Goal: Check status: Check status

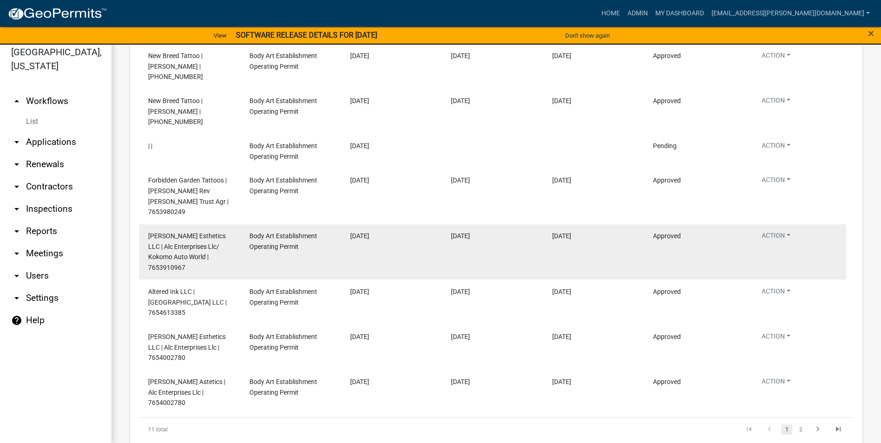
scroll to position [11, 0]
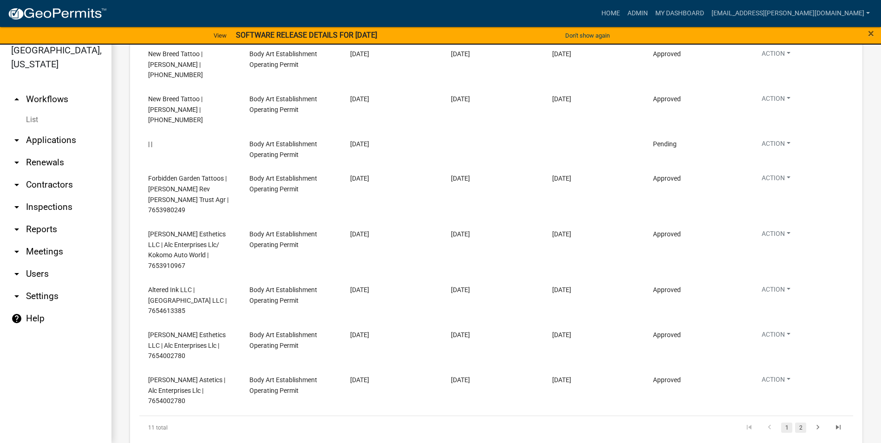
click at [795, 423] on link "2" at bounding box center [800, 428] width 11 height 10
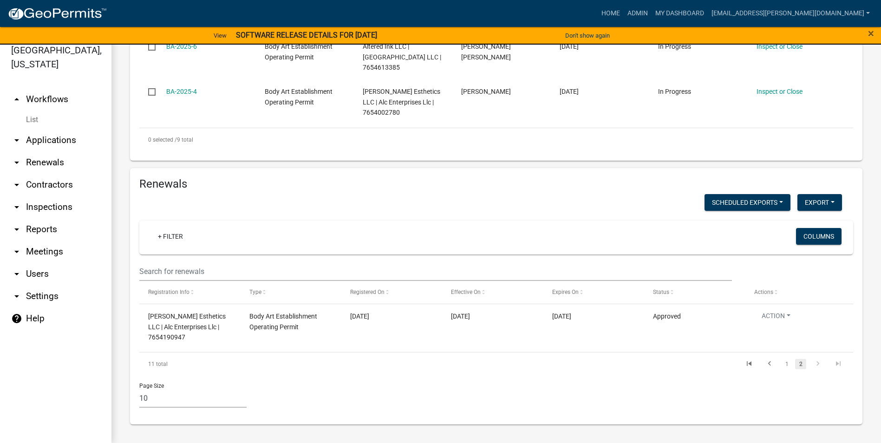
scroll to position [1133, 0]
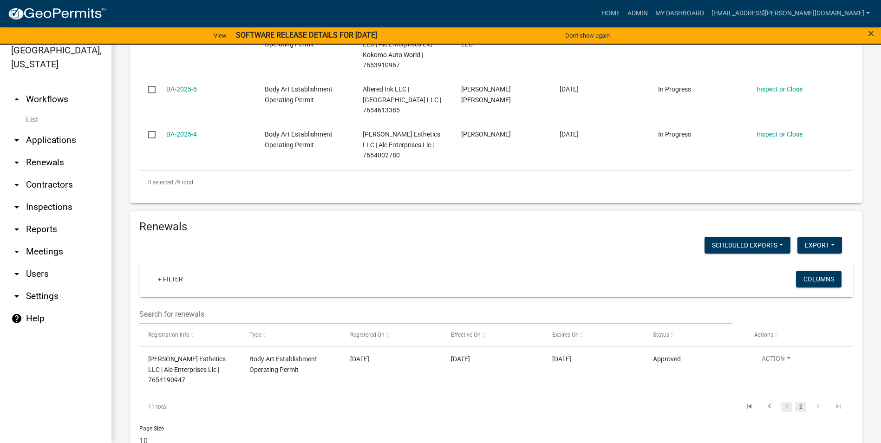
click at [781, 402] on link "1" at bounding box center [786, 407] width 11 height 10
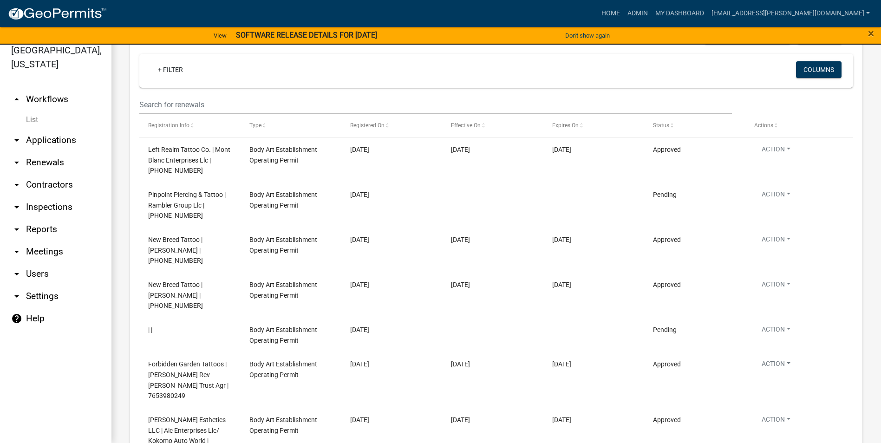
scroll to position [1296, 0]
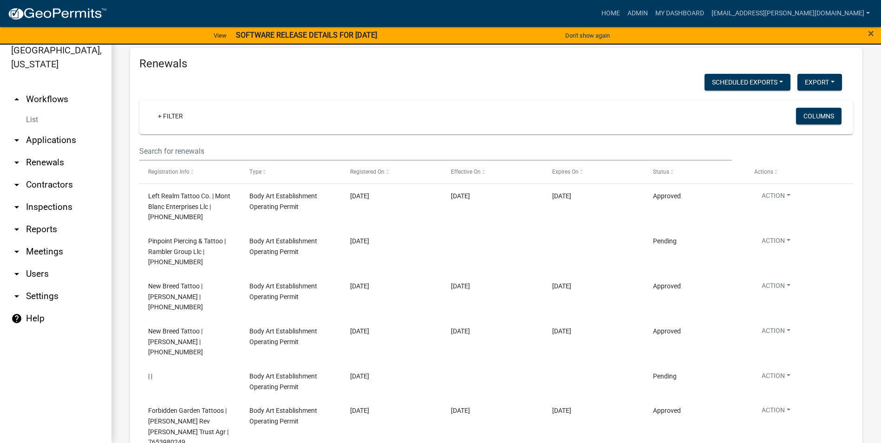
click at [61, 185] on link "arrow_drop_down Contractors" at bounding box center [55, 185] width 111 height 22
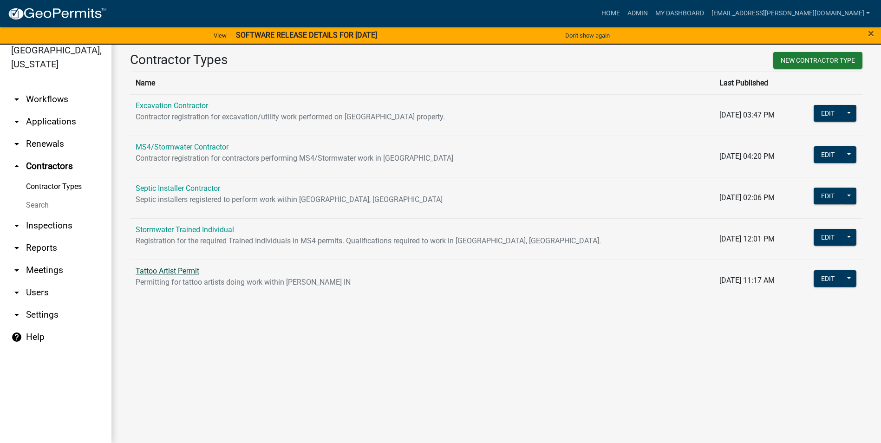
click at [182, 269] on link "Tattoo Artist Permit" at bounding box center [168, 271] width 64 height 9
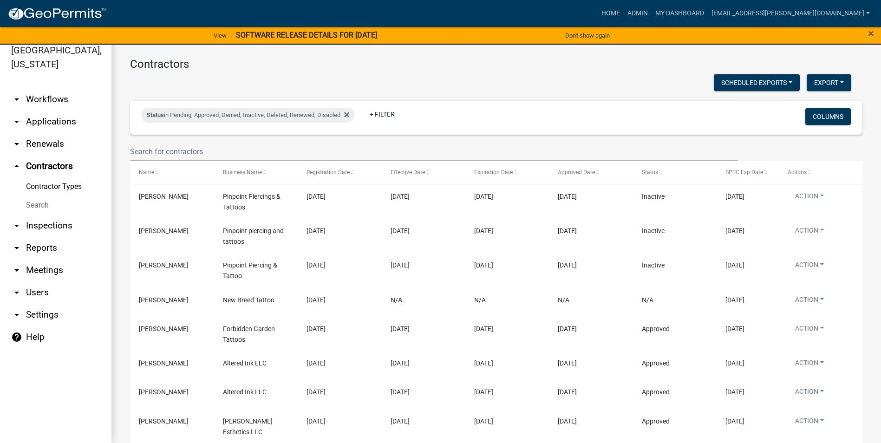
scroll to position [126, 0]
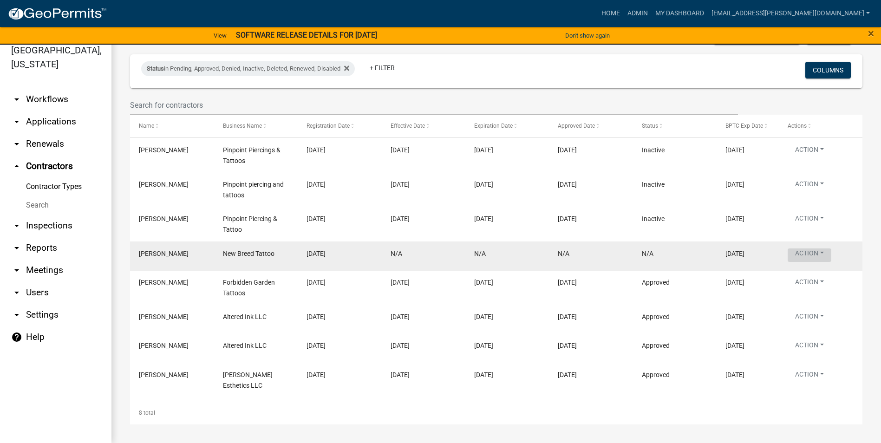
click at [804, 252] on button "Action" at bounding box center [810, 254] width 44 height 13
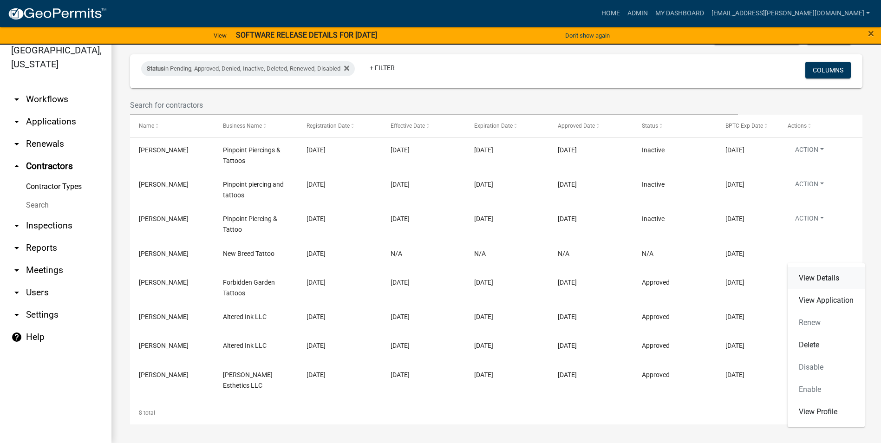
click at [799, 276] on link "View Details" at bounding box center [826, 278] width 77 height 22
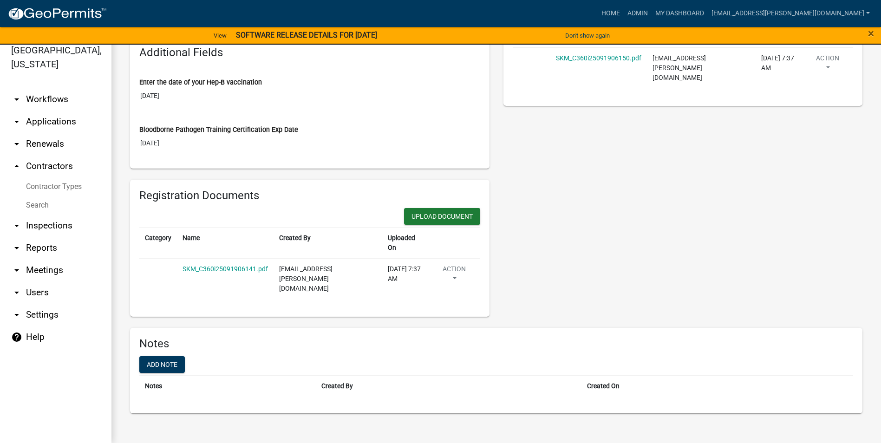
scroll to position [464, 0]
click at [268, 265] on link "SKM_C360i25091906141.pdf" at bounding box center [225, 268] width 85 height 7
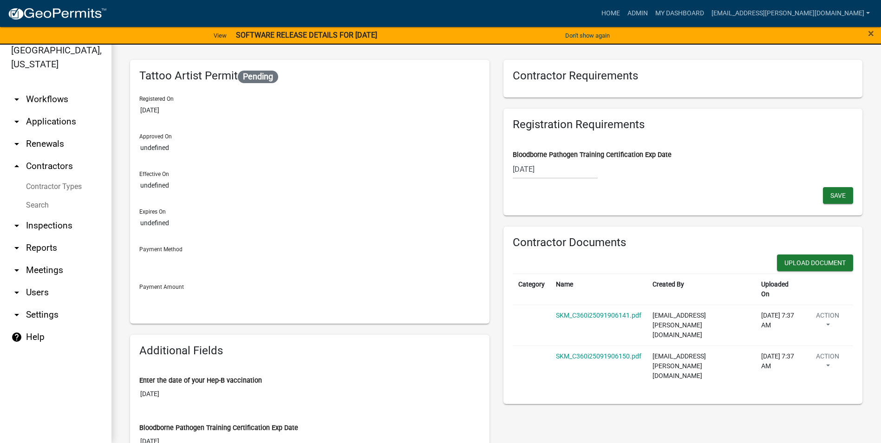
scroll to position [0, 0]
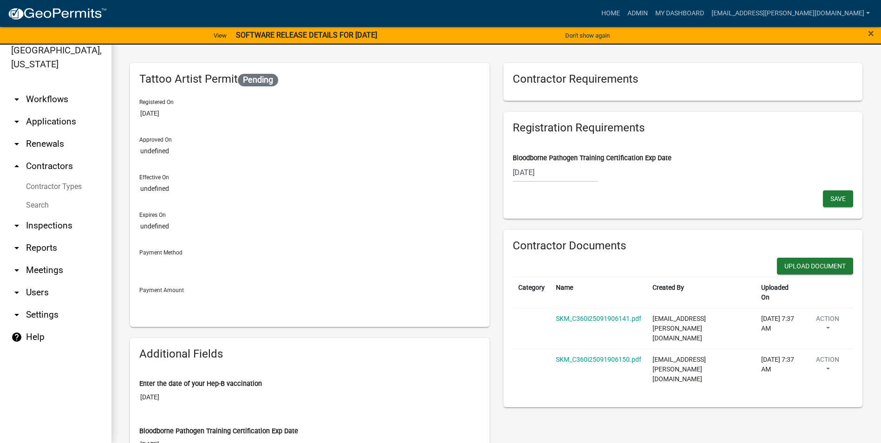
click at [272, 80] on span "Pending" at bounding box center [258, 80] width 40 height 13
click at [44, 123] on link "arrow_drop_down Applications" at bounding box center [55, 122] width 111 height 22
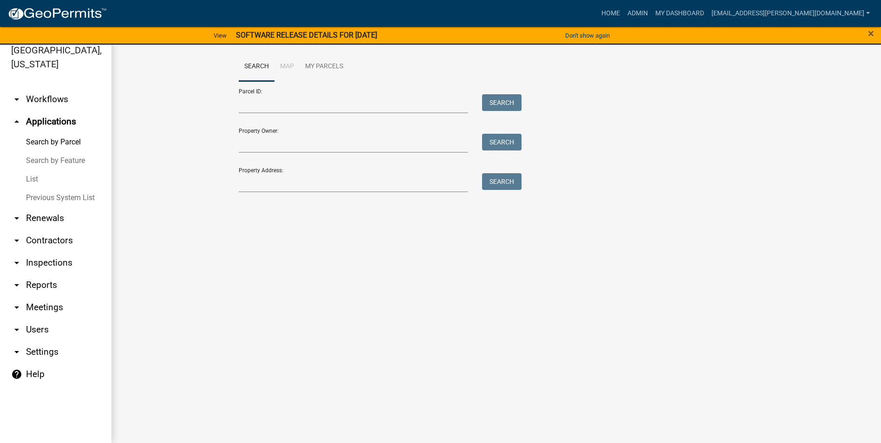
click at [46, 222] on link "arrow_drop_down Renewals" at bounding box center [55, 218] width 111 height 22
